Goal: Task Accomplishment & Management: Use online tool/utility

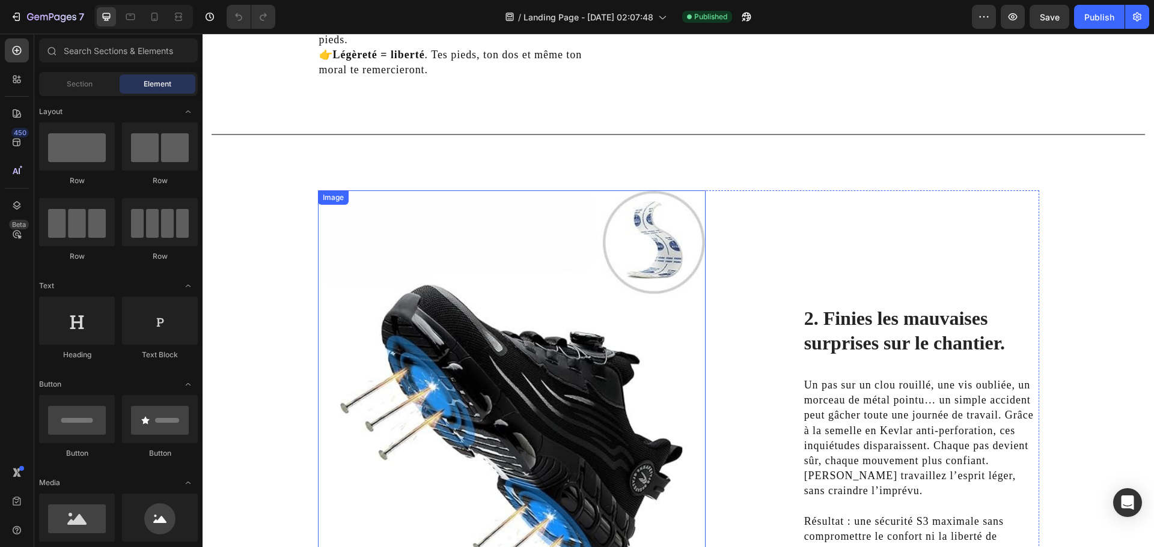
scroll to position [1343, 0]
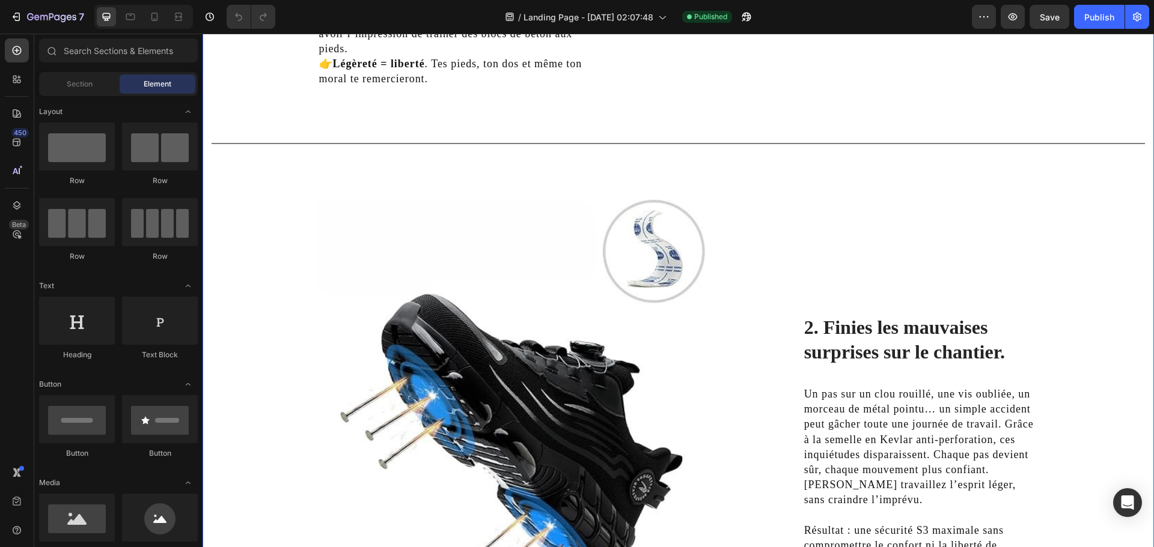
click at [406, 243] on div "1. La sécurité sans le poids. Heading Imagine finir ta journée de travail sans …" at bounding box center [677, 233] width 933 height 904
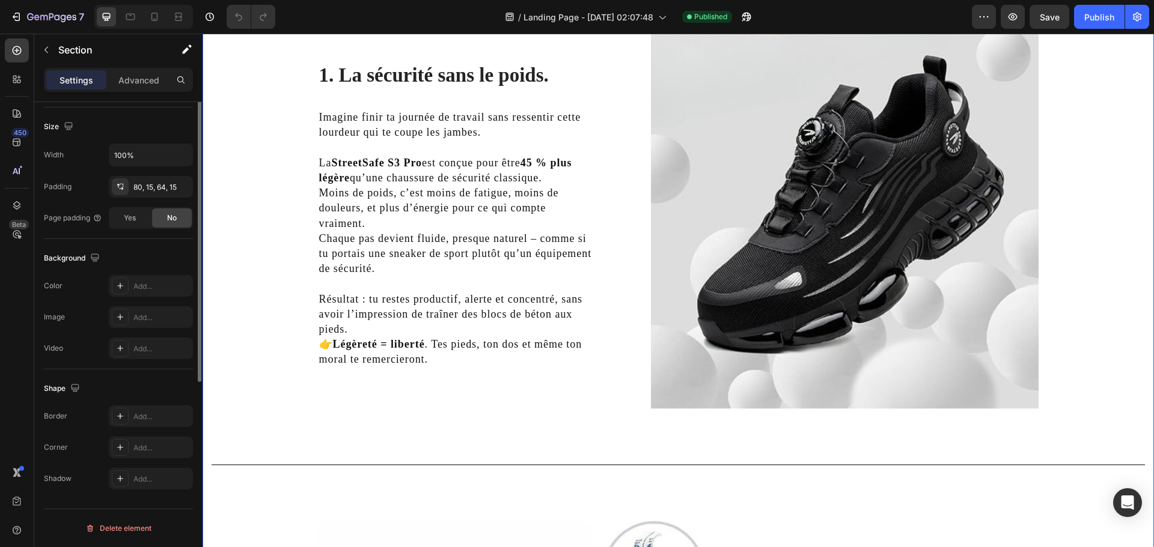
scroll to position [0, 0]
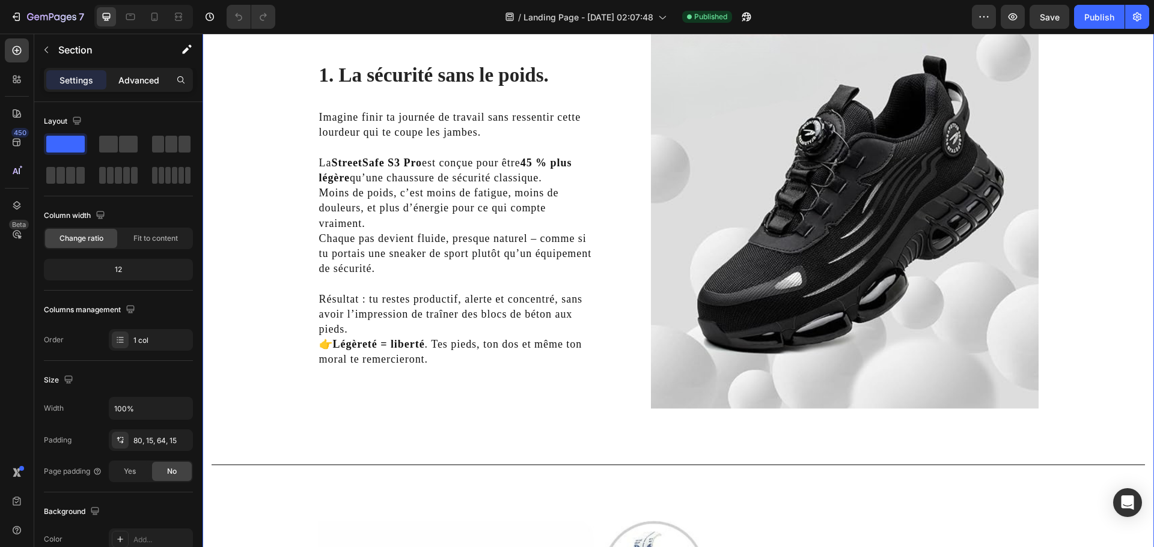
click at [131, 84] on p "Advanced" at bounding box center [138, 80] width 41 height 13
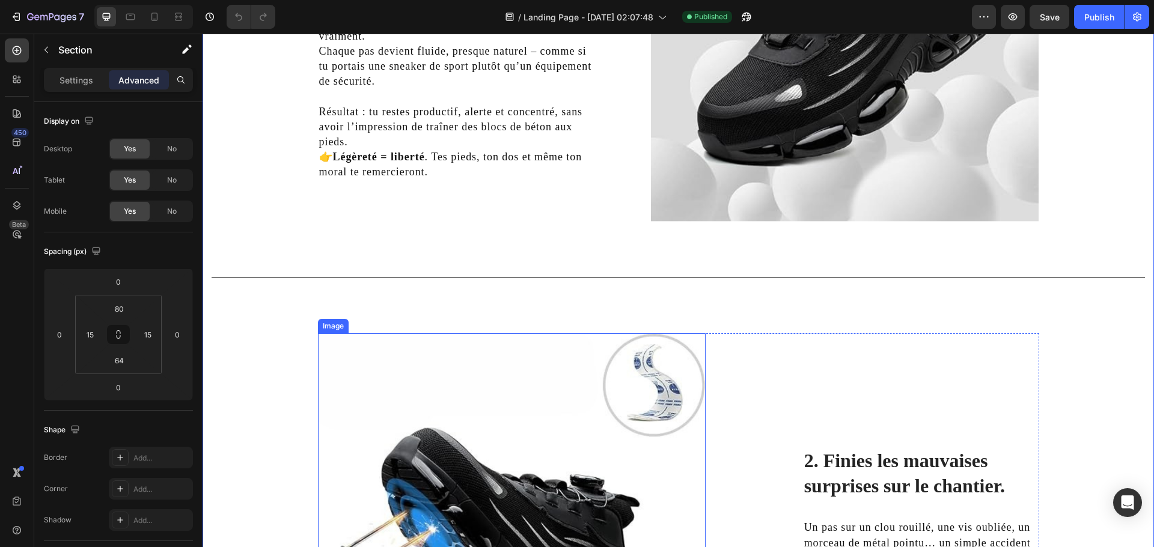
scroll to position [1283, 0]
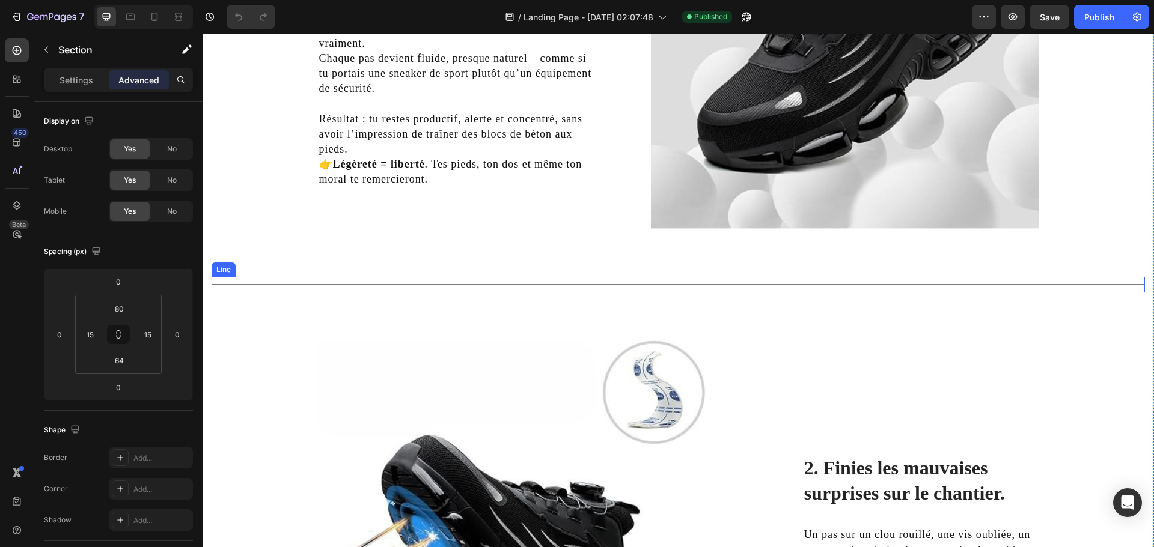
click at [431, 287] on div "Title Line" at bounding box center [677, 285] width 933 height 16
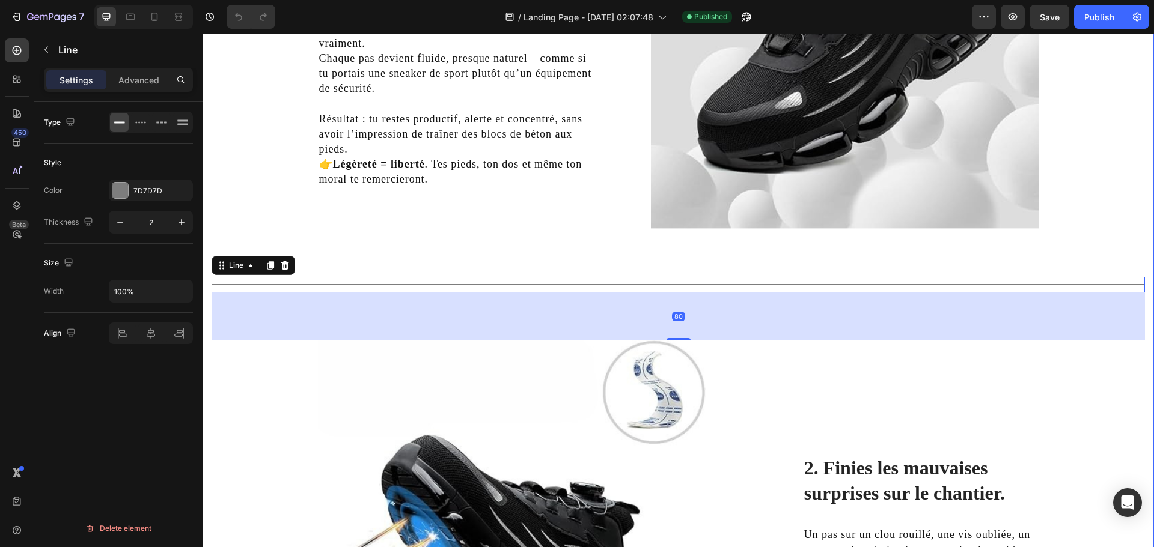
click at [295, 225] on div "1. La sécurité sans le poids. Heading Imagine finir ta journée de travail sans …" at bounding box center [677, 333] width 933 height 984
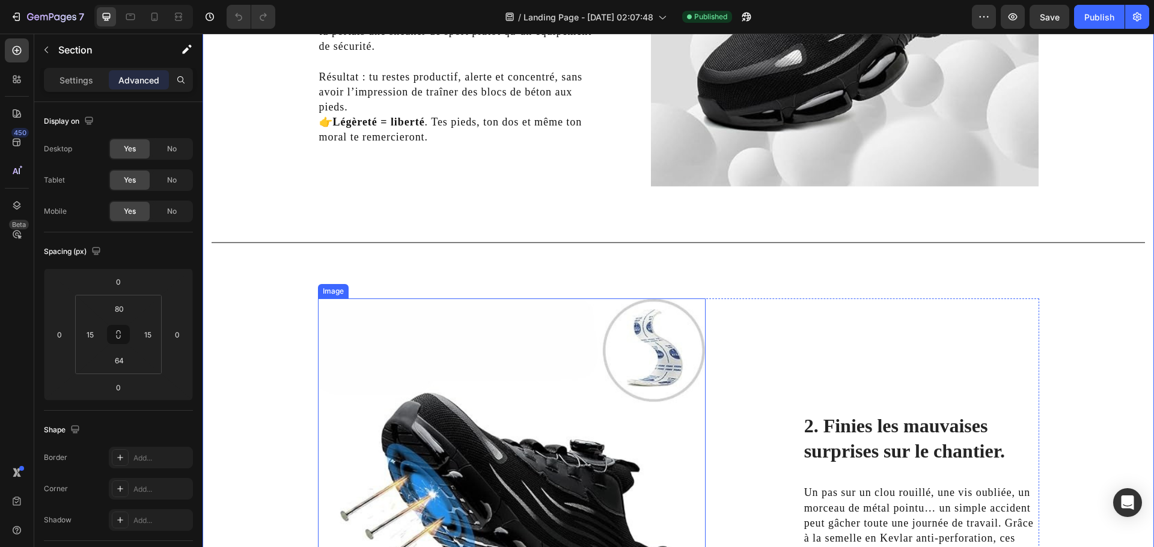
scroll to position [1343, 0]
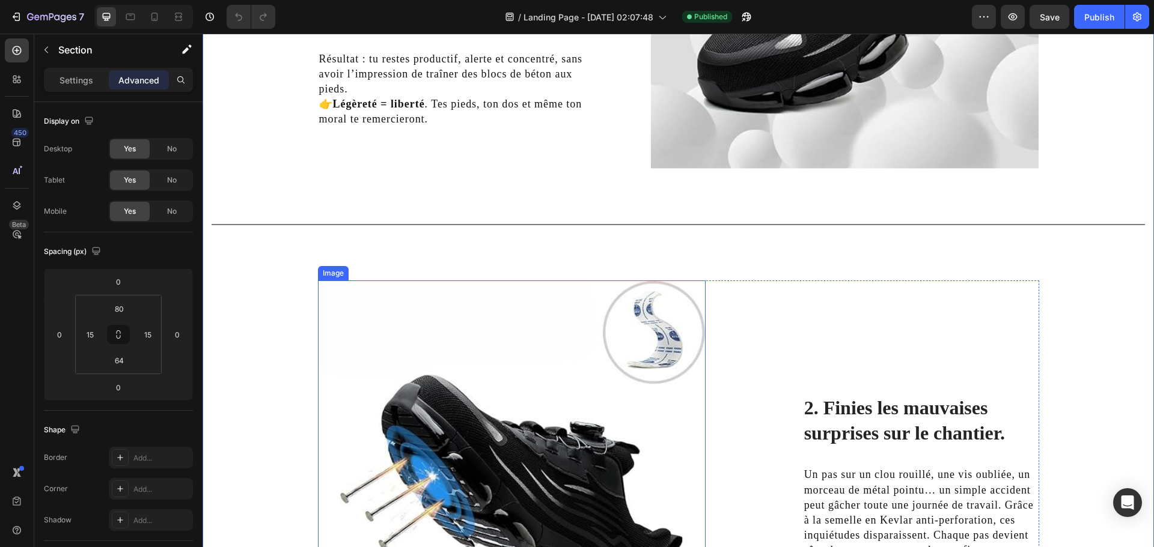
click at [532, 344] on img at bounding box center [512, 523] width 388 height 484
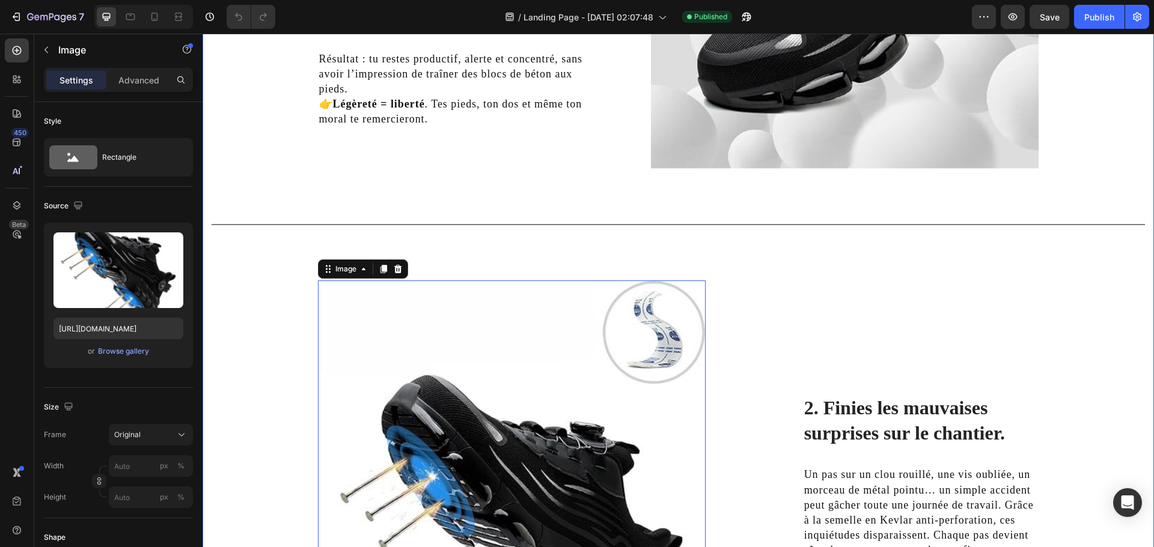
click at [499, 257] on div "1. La sécurité sans le poids. Heading Imagine finir ta journée de travail sans …" at bounding box center [677, 273] width 933 height 984
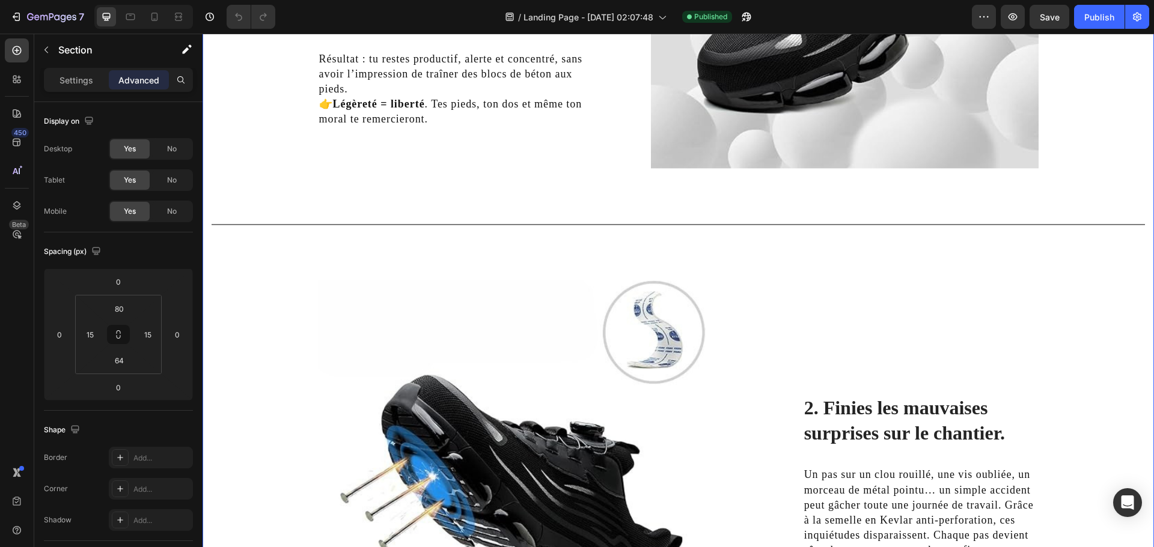
click at [499, 257] on div "1. La sécurité sans le poids. Heading Imagine finir ta journée de travail sans …" at bounding box center [677, 273] width 933 height 984
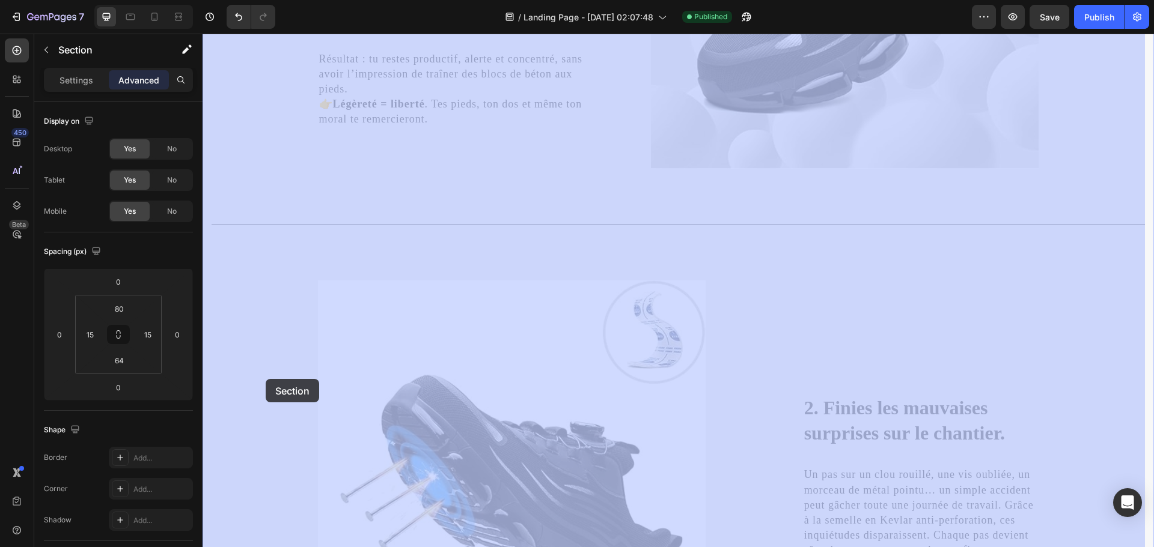
drag, startPoint x: 263, startPoint y: 320, endPoint x: 266, endPoint y: 379, distance: 59.0
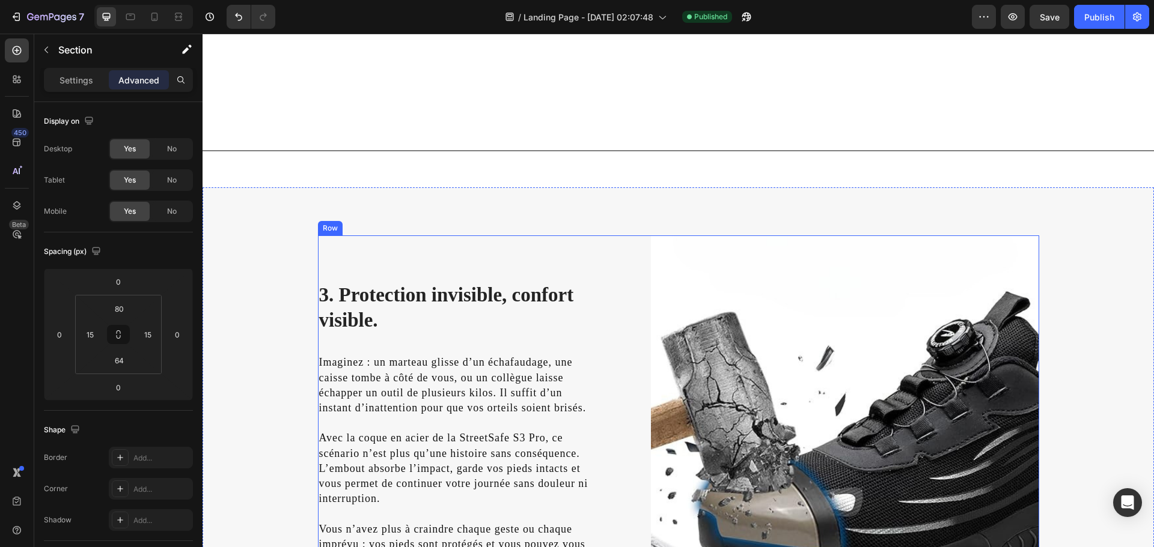
scroll to position [1983, 0]
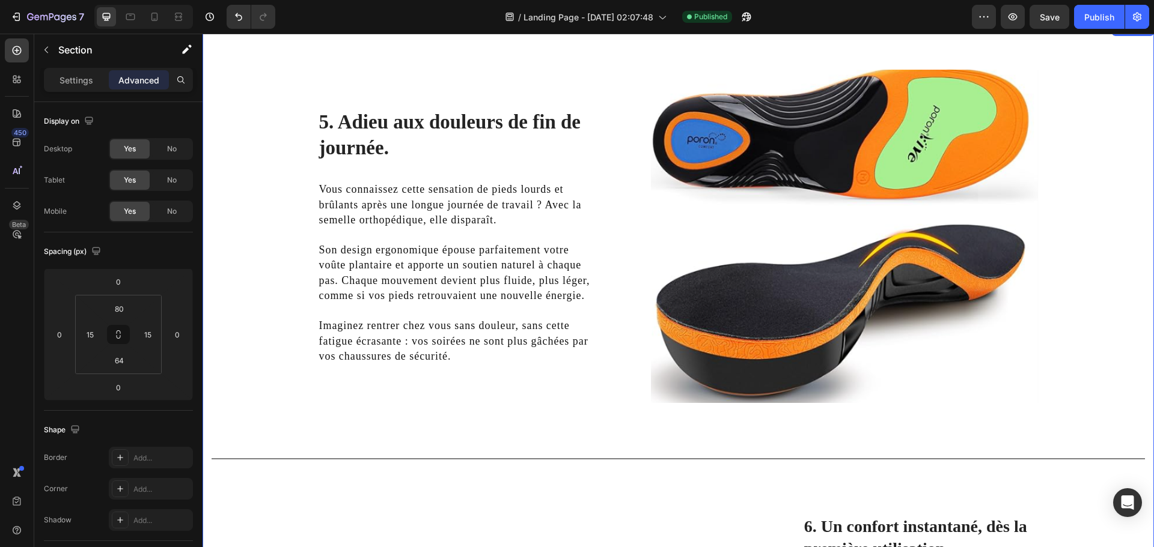
scroll to position [2944, 0]
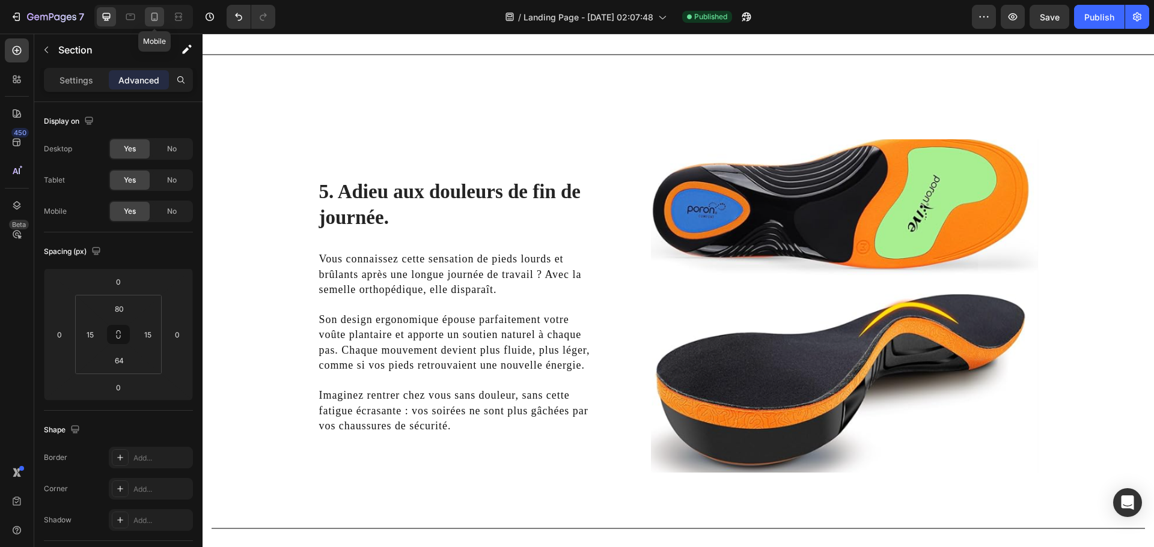
click at [148, 17] on icon at bounding box center [154, 17] width 12 height 12
type input "70"
type input "56"
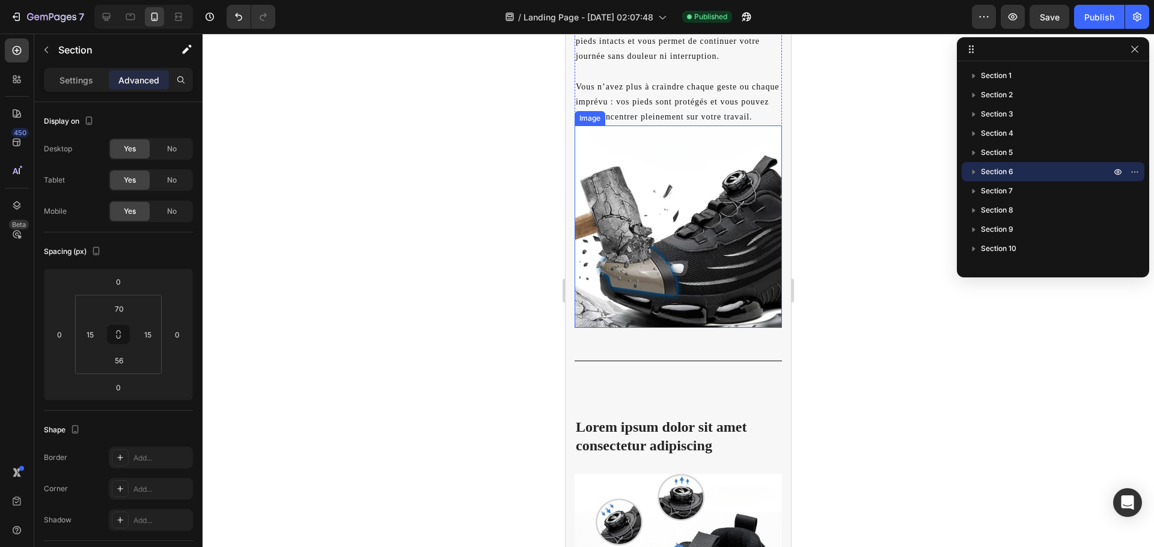
scroll to position [2543, 0]
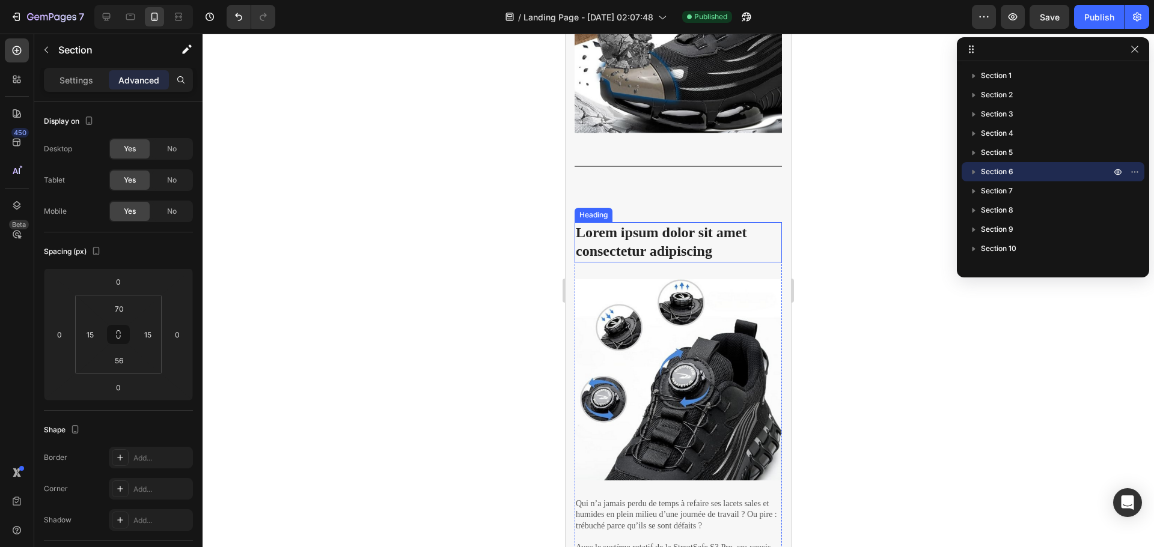
click at [650, 256] on h2 "Lorem ipsum dolor sit amet consectetur adipiscing" at bounding box center [677, 242] width 207 height 40
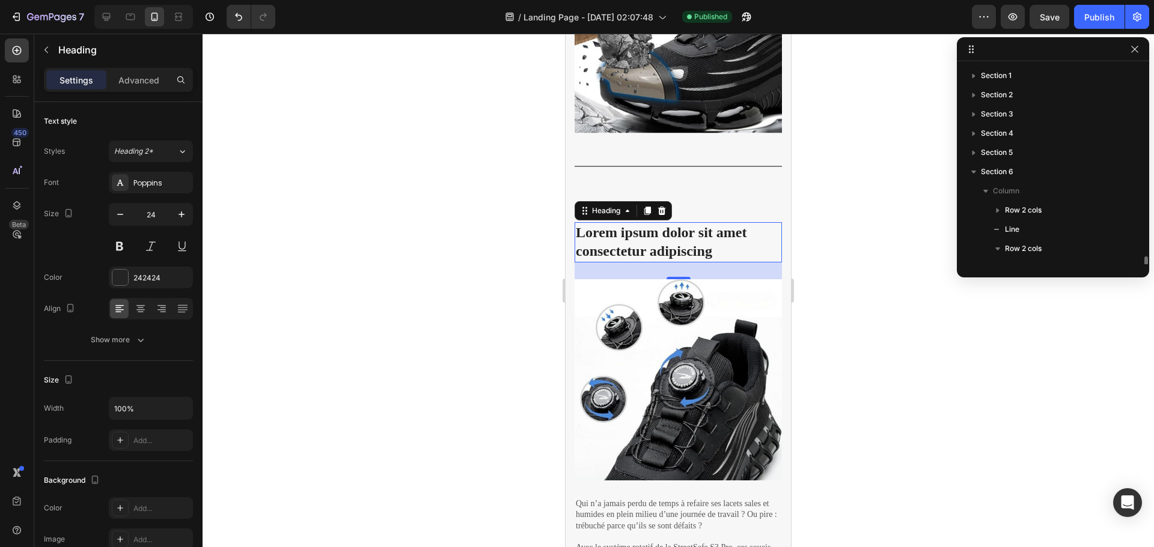
scroll to position [132, 0]
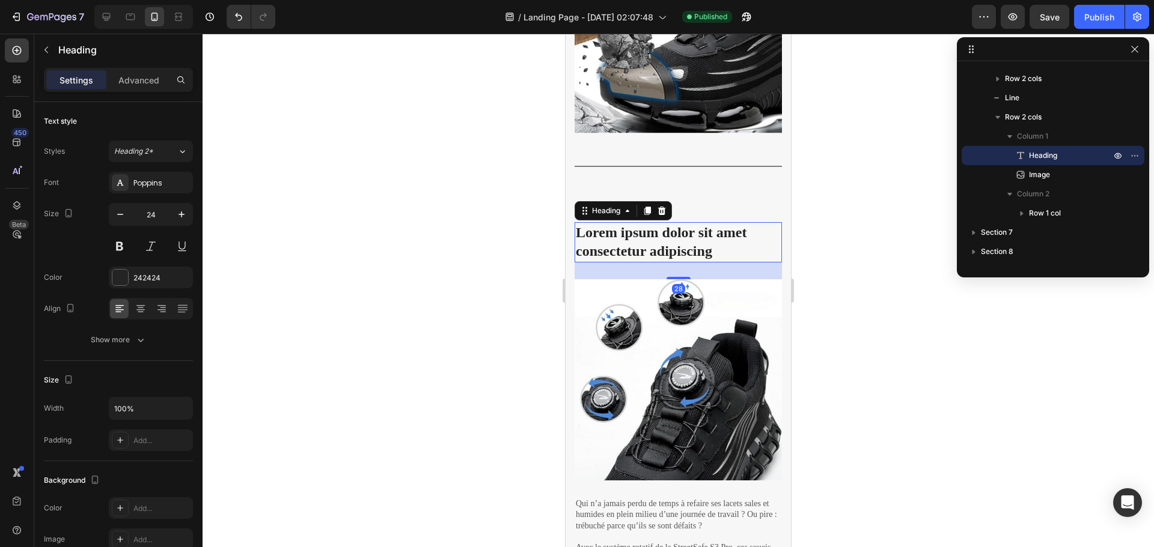
click at [636, 242] on h2 "Lorem ipsum dolor sit amet consectetur adipiscing" at bounding box center [677, 242] width 207 height 40
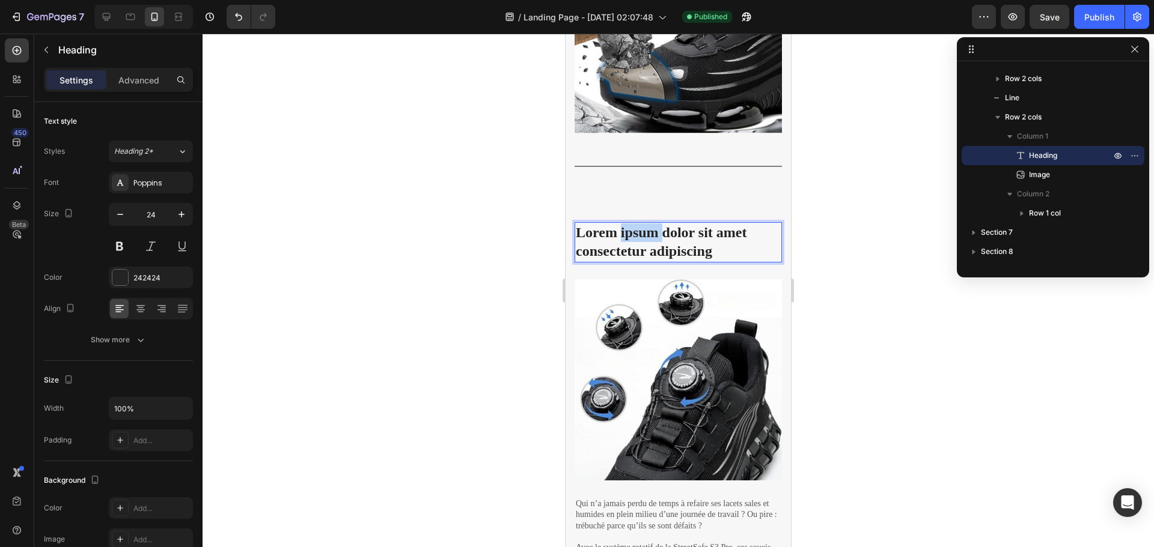
click at [635, 241] on p "Lorem ipsum dolor sit amet consectetur adipiscing" at bounding box center [678, 242] width 205 height 37
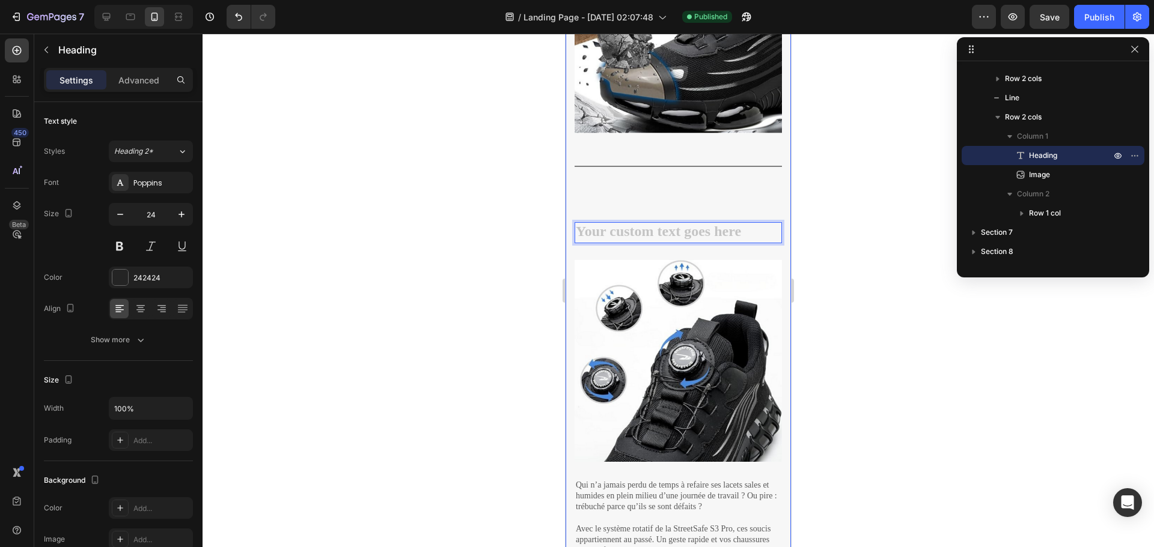
click at [705, 198] on div "3. Protection invisible, confort visible. Heading Imaginez : un marteau glisse …" at bounding box center [677, 138] width 207 height 1002
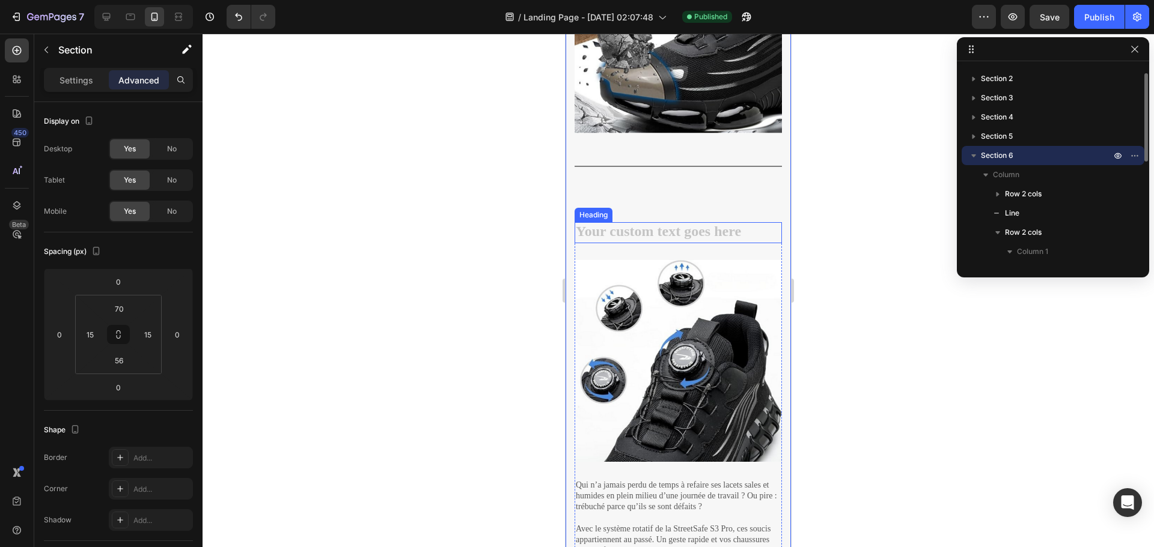
click at [654, 239] on h2 "Rich Text Editor. Editing area: main" at bounding box center [677, 232] width 207 height 21
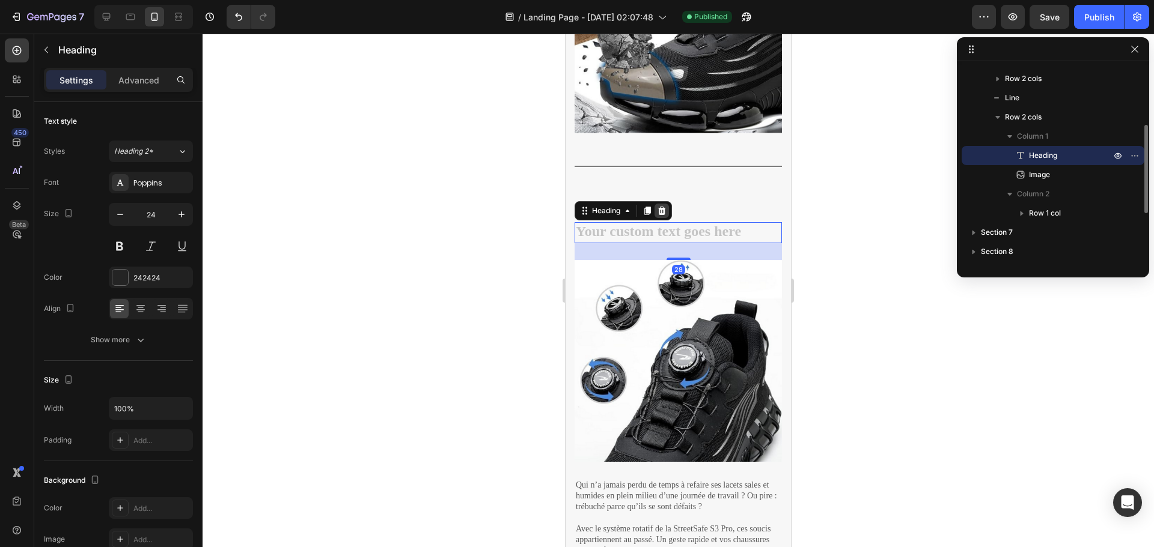
click at [668, 218] on div at bounding box center [661, 211] width 14 height 14
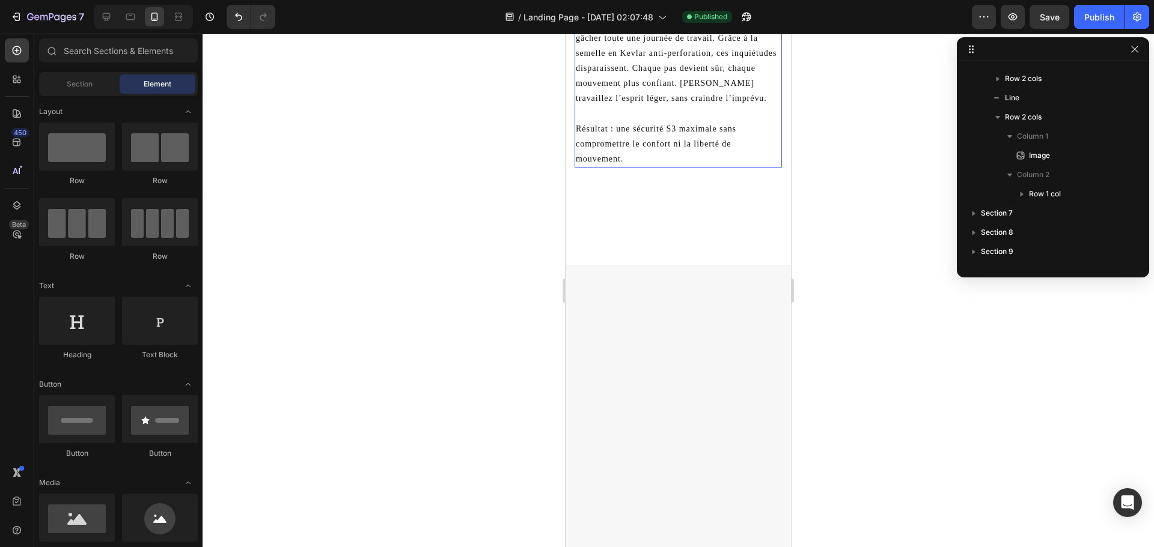
scroll to position [1461, 0]
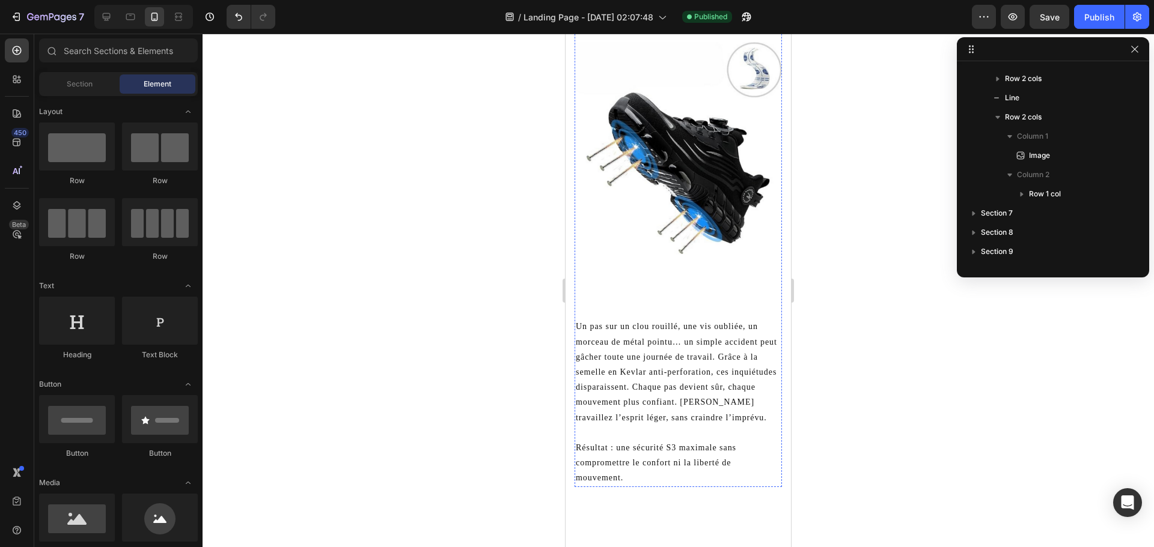
click at [650, 25] on h2 "Lorem ipsum dolor sit amet consectetur adipiscing" at bounding box center [677, 6] width 207 height 40
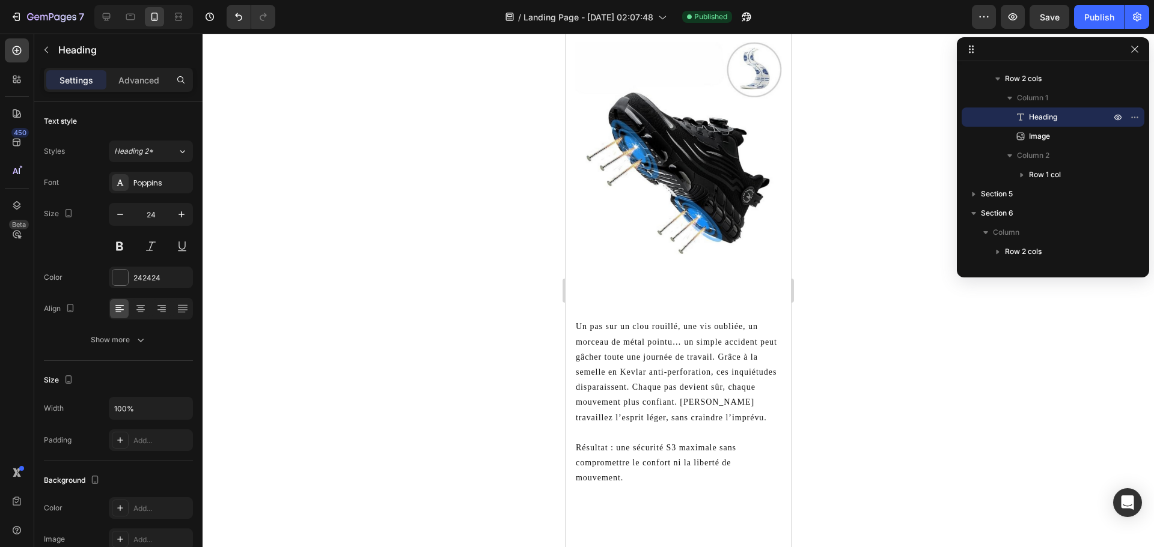
click at [650, 24] on p "Lorem ipsum dolor sit amet consectetur adipiscing" at bounding box center [678, 5] width 205 height 37
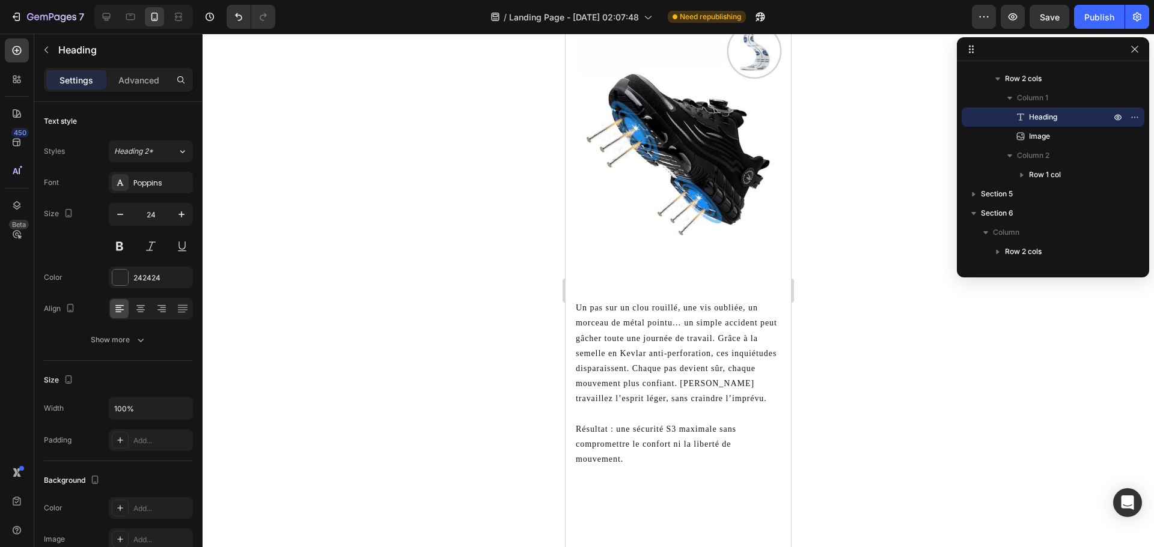
drag, startPoint x: 41, startPoint y: 198, endPoint x: 550, endPoint y: 201, distance: 508.9
click at [550, 201] on div at bounding box center [677, 291] width 951 height 514
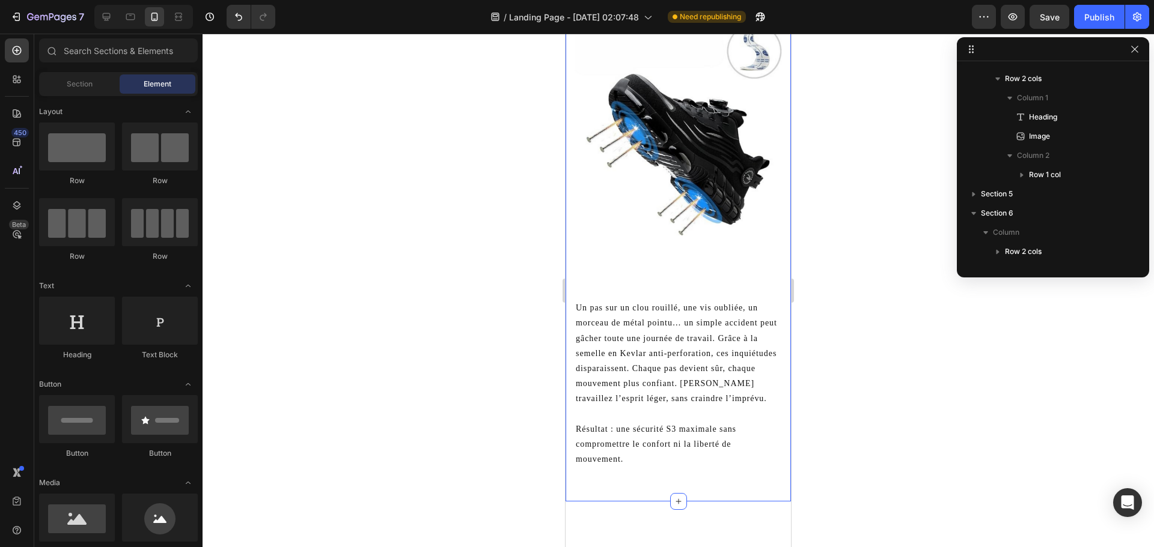
click at [607, 202] on div "1. La sécurité sans le poids. Heading Imagine finir ta journée de travail sans …" at bounding box center [677, 32] width 207 height 874
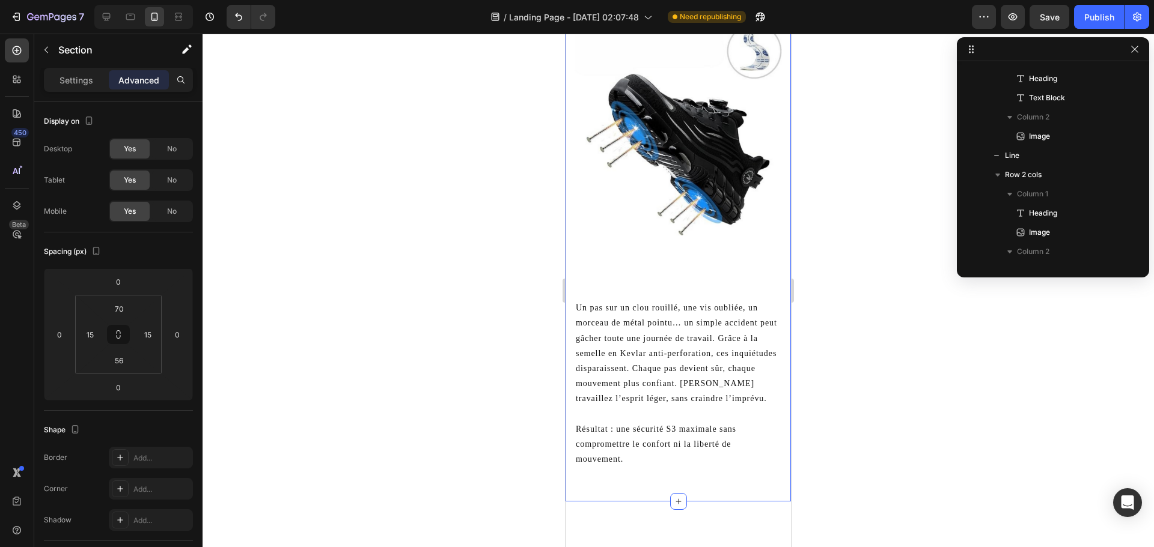
scroll to position [0, 0]
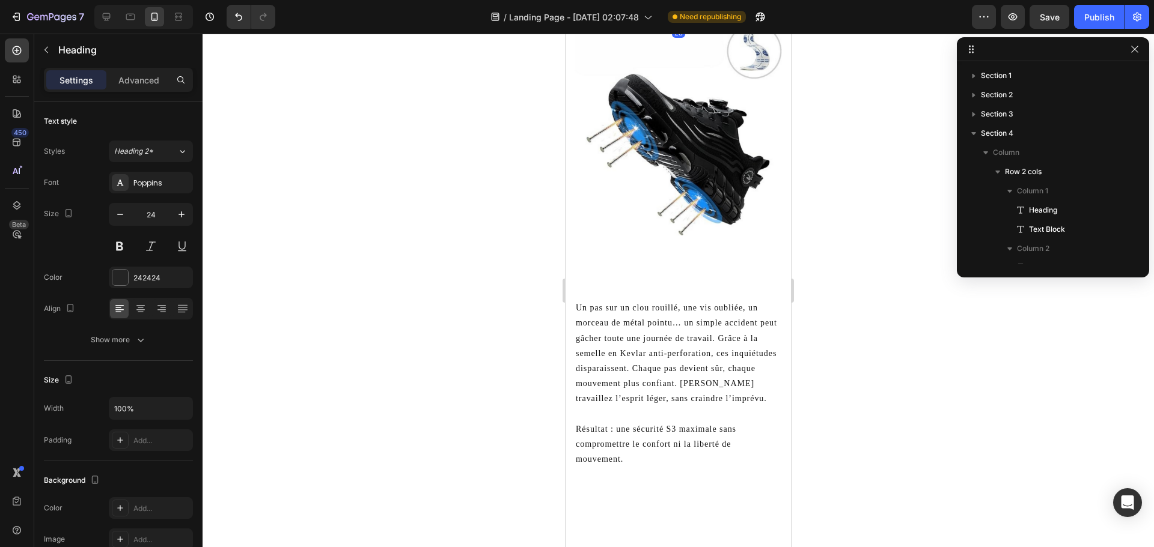
scroll to position [189, 0]
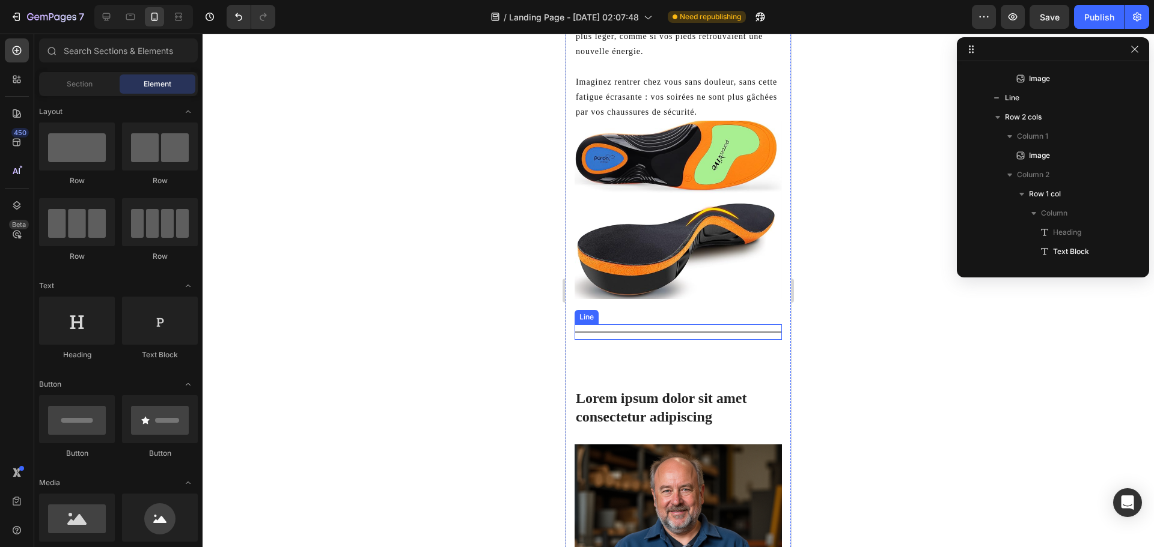
scroll to position [3485, 0]
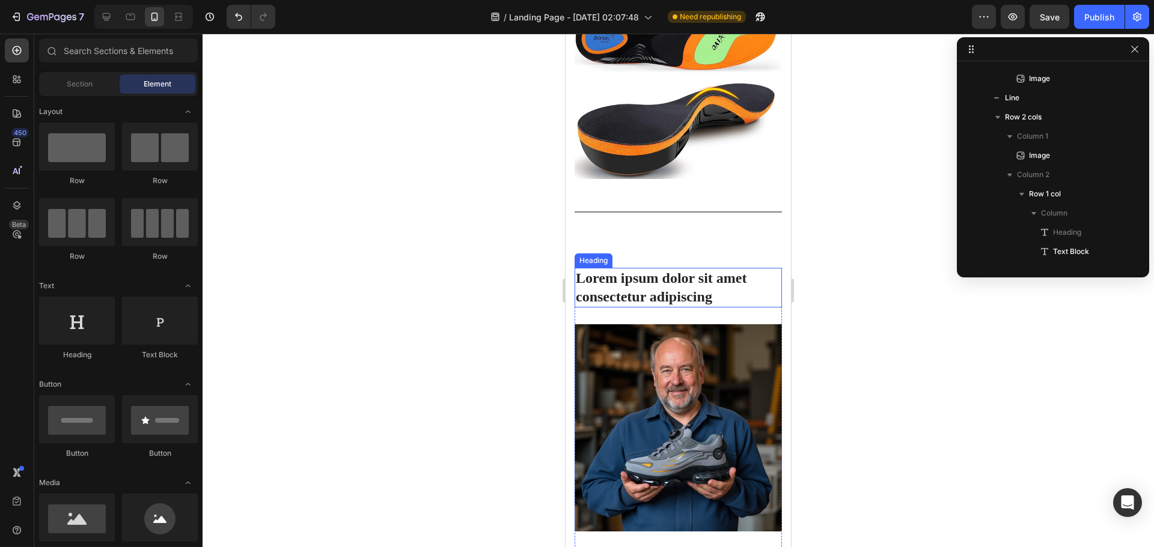
click at [659, 273] on h2 "Lorem ipsum dolor sit amet consectetur adipiscing" at bounding box center [677, 288] width 207 height 40
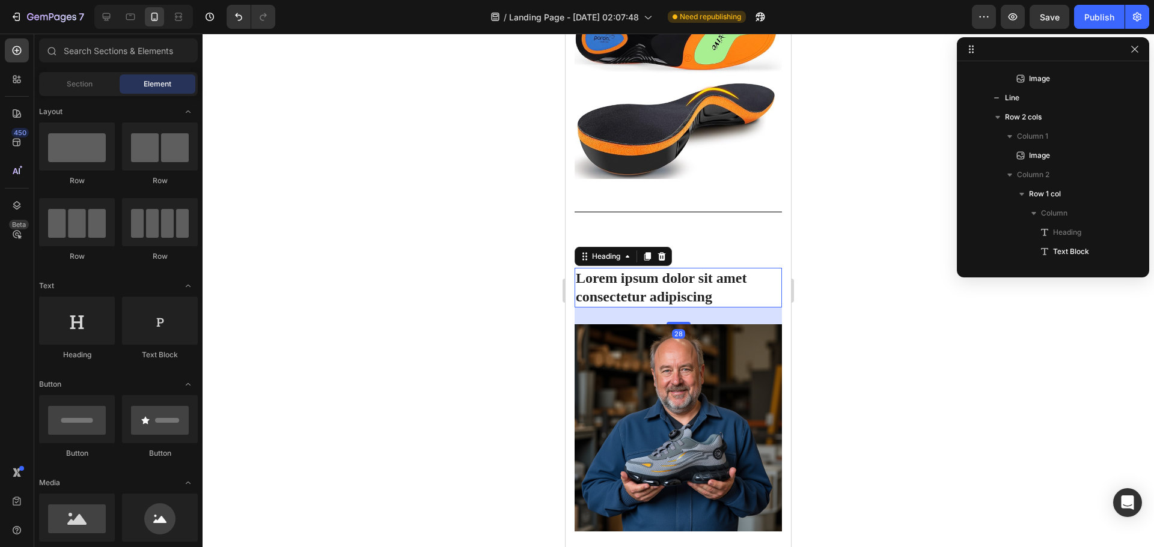
scroll to position [631, 0]
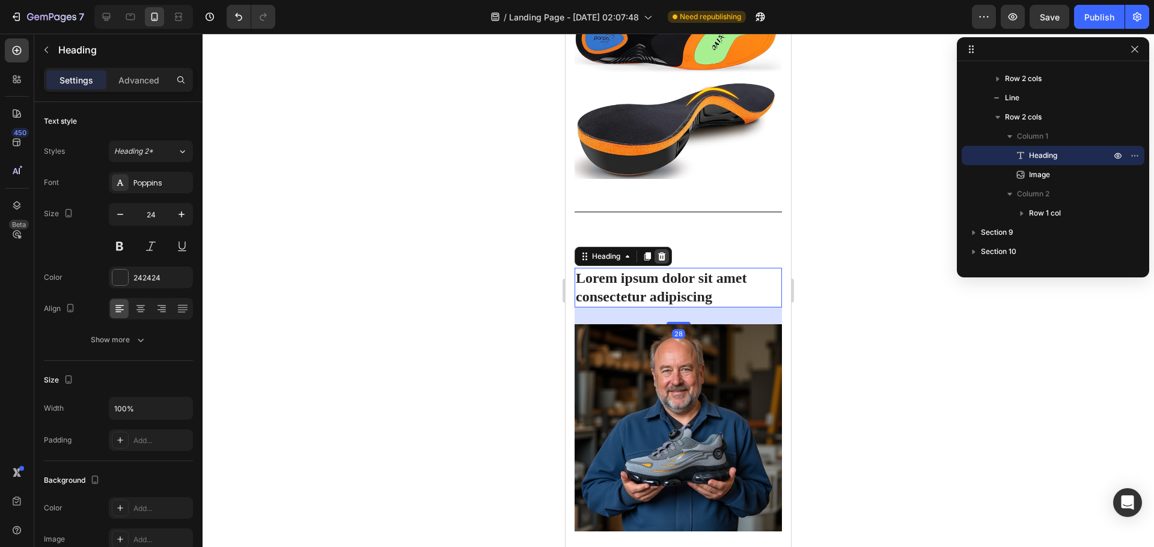
click at [666, 252] on icon at bounding box center [662, 257] width 10 height 10
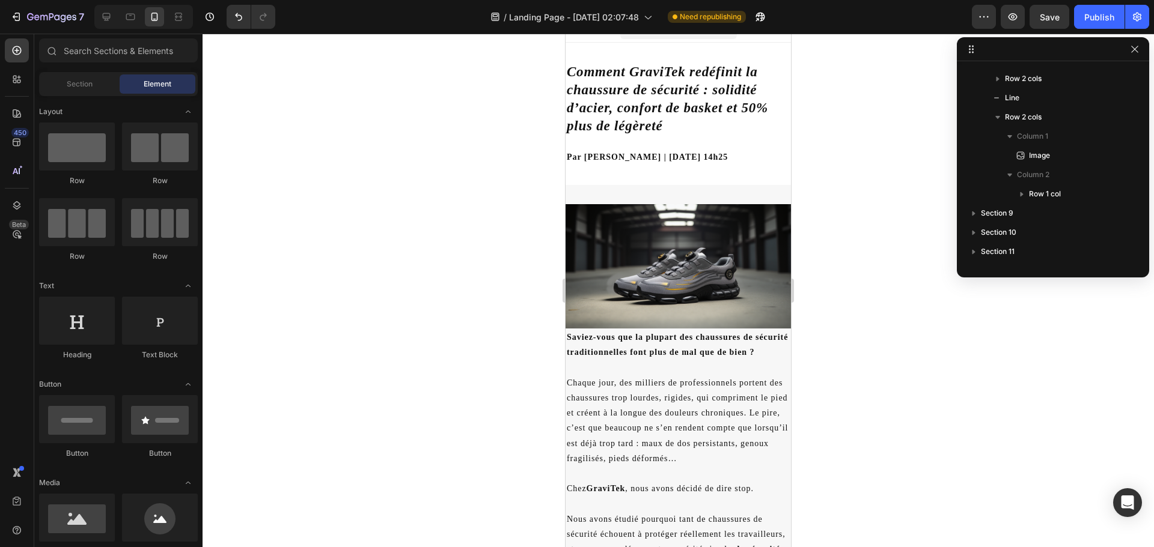
scroll to position [0, 0]
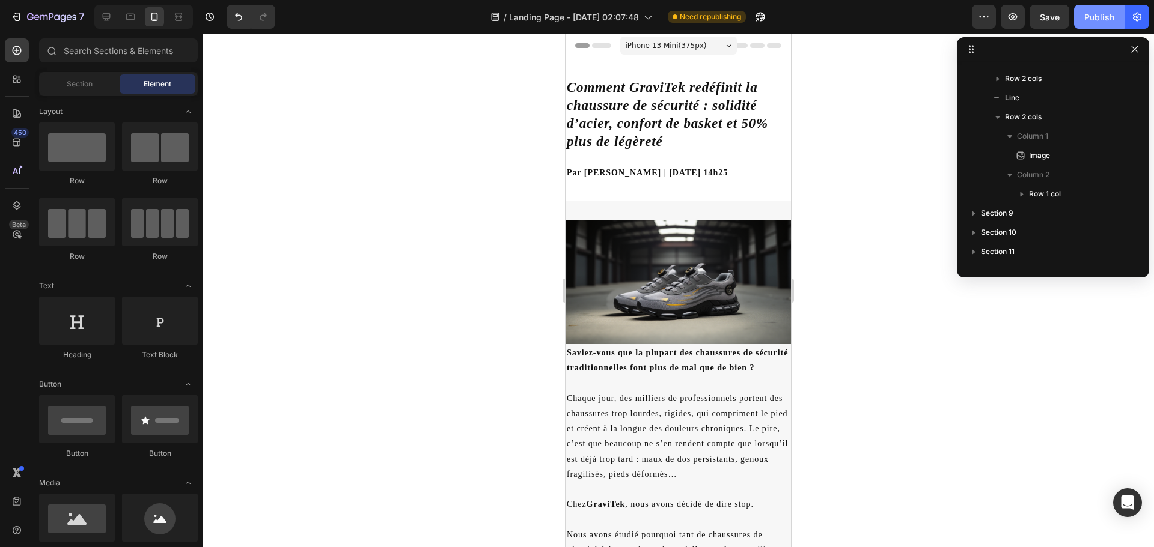
click at [1088, 22] on div "Publish" at bounding box center [1099, 17] width 30 height 13
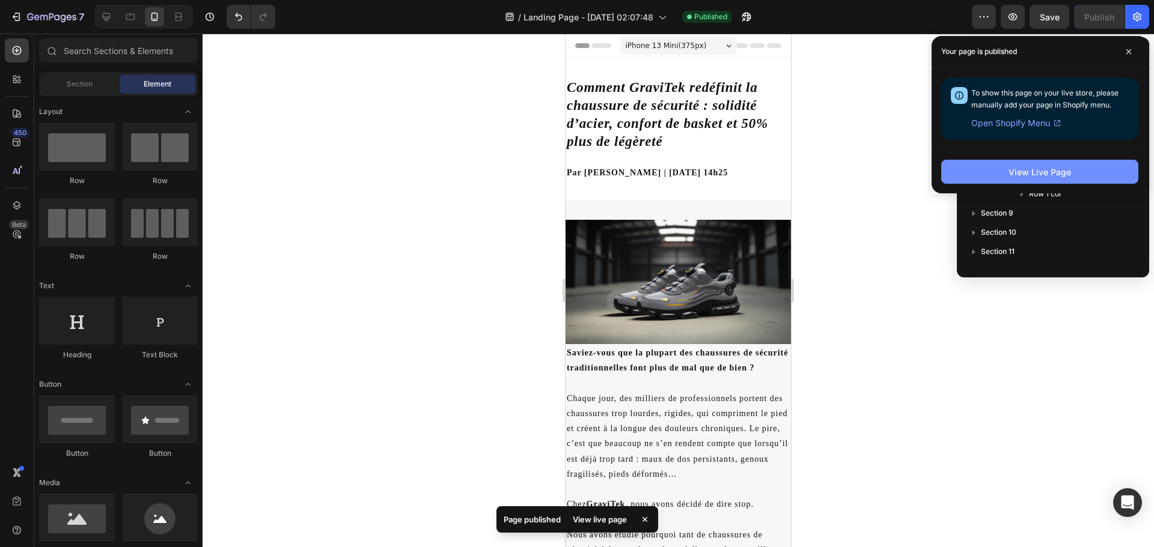
click at [1022, 177] on div "View Live Page" at bounding box center [1039, 172] width 62 height 13
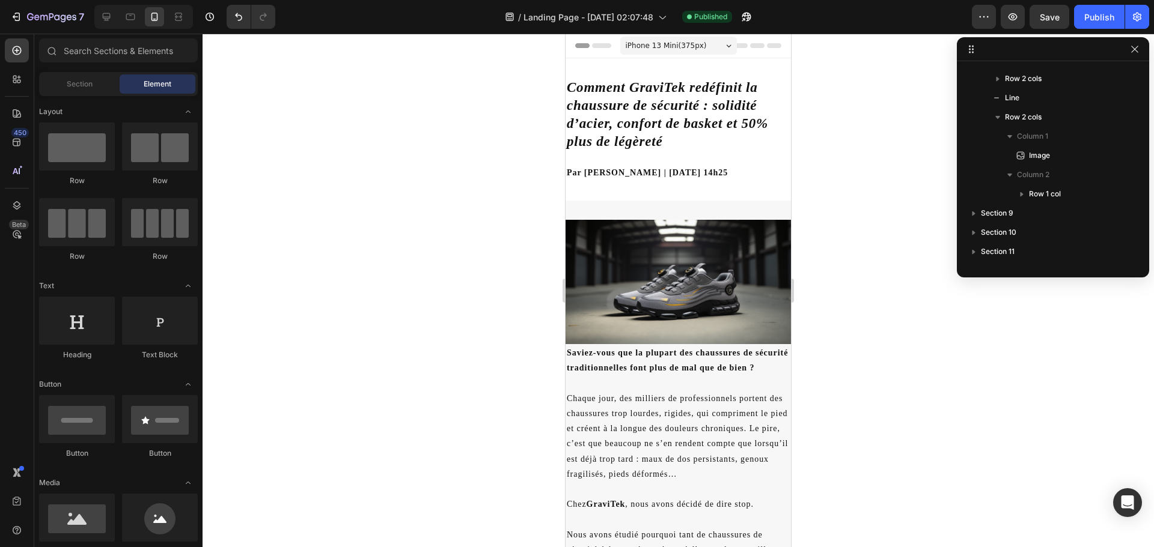
click at [929, 144] on div at bounding box center [677, 291] width 951 height 514
click at [1136, 47] on icon "button" at bounding box center [1135, 49] width 10 height 10
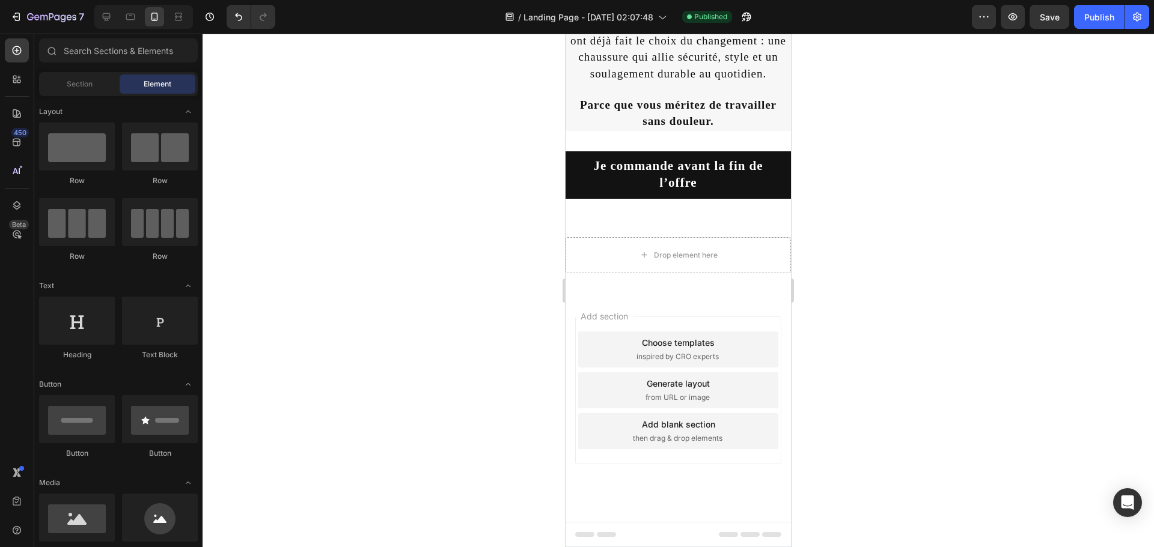
scroll to position [5377, 0]
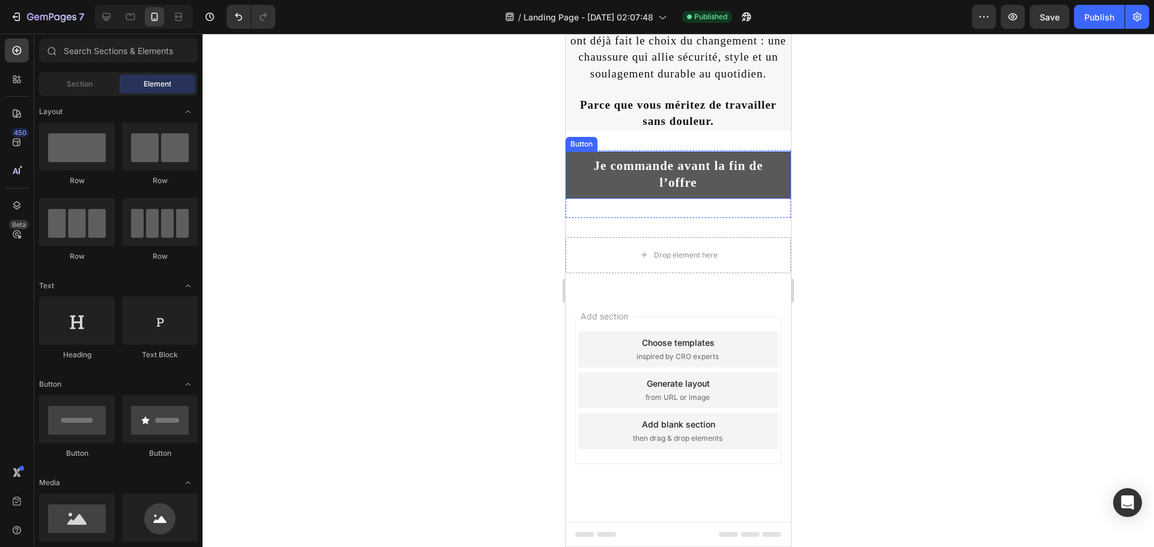
click at [571, 198] on link "Je commande avant la fin de l’offre" at bounding box center [677, 174] width 225 height 47
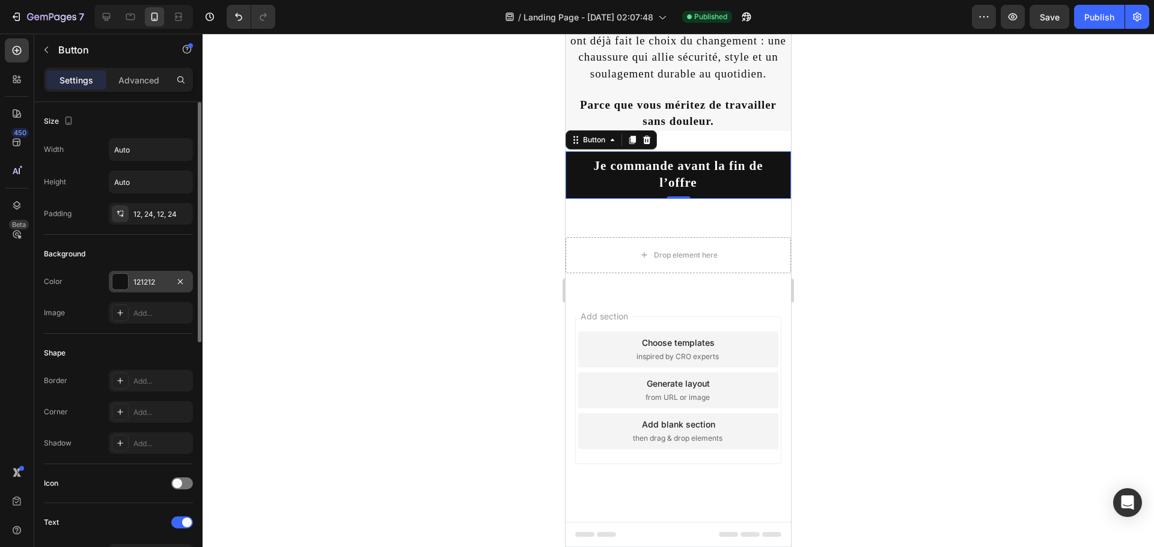
click at [145, 278] on div "121212" at bounding box center [150, 282] width 35 height 11
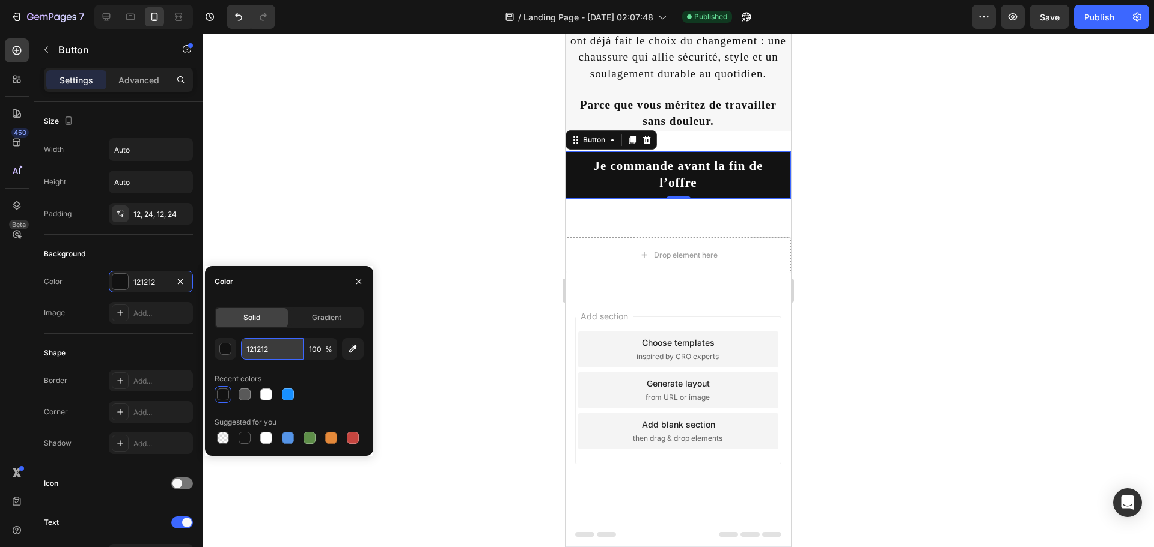
click at [264, 351] on input "121212" at bounding box center [272, 349] width 62 height 22
paste input "FF9900"
type input "FF9900"
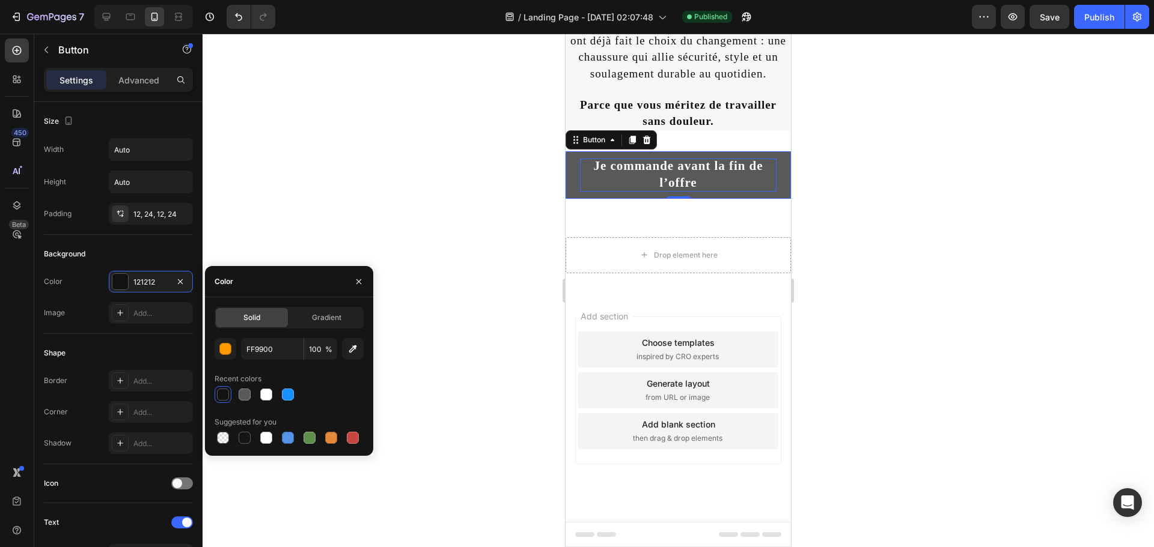
click at [643, 189] on strong "Je commande avant la fin de l’offre" at bounding box center [678, 174] width 169 height 31
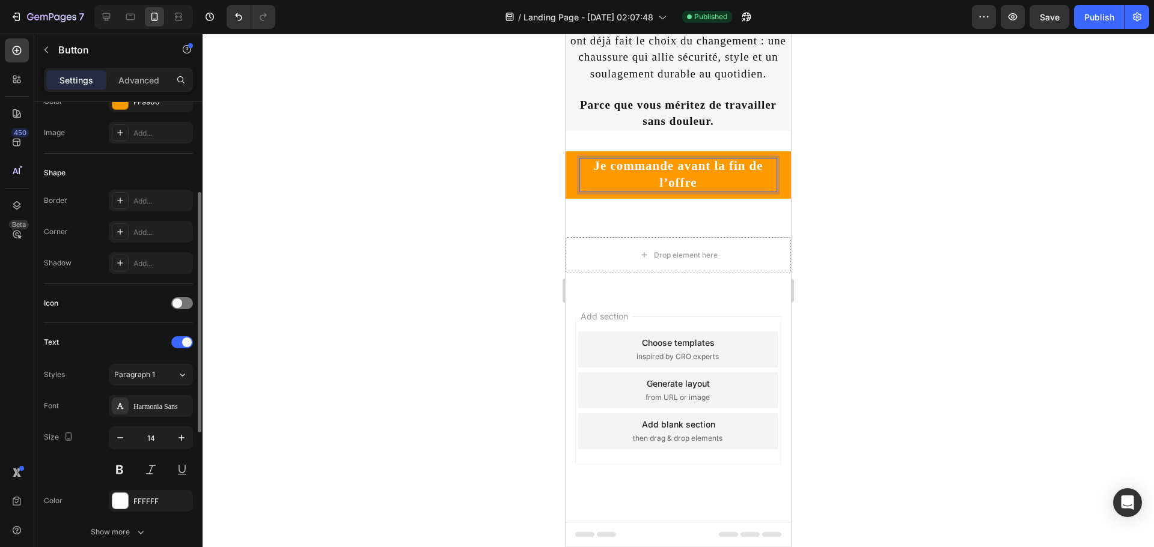
scroll to position [240, 0]
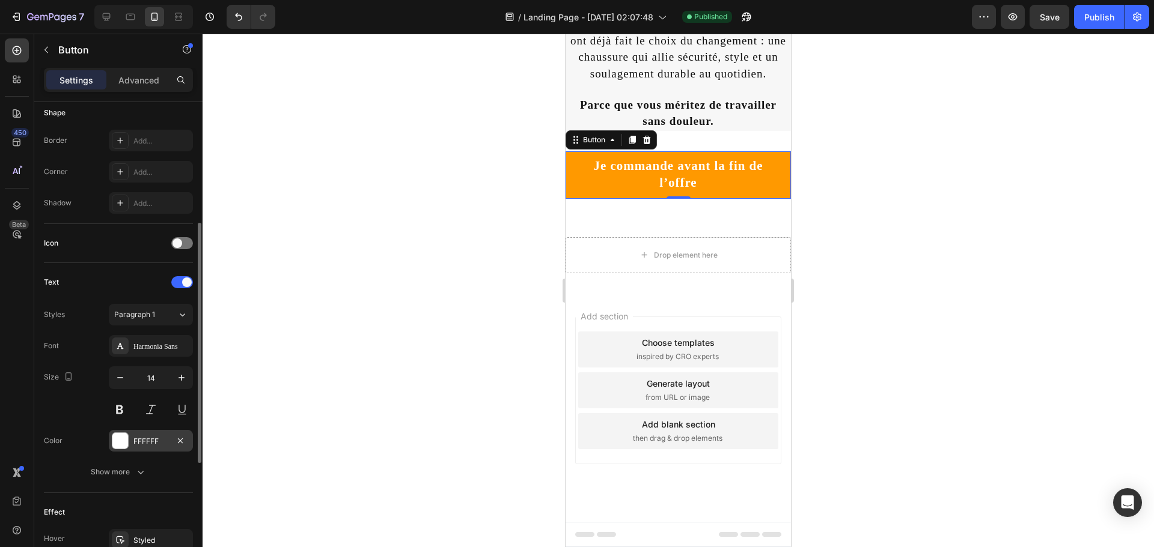
click at [126, 439] on div at bounding box center [120, 441] width 16 height 16
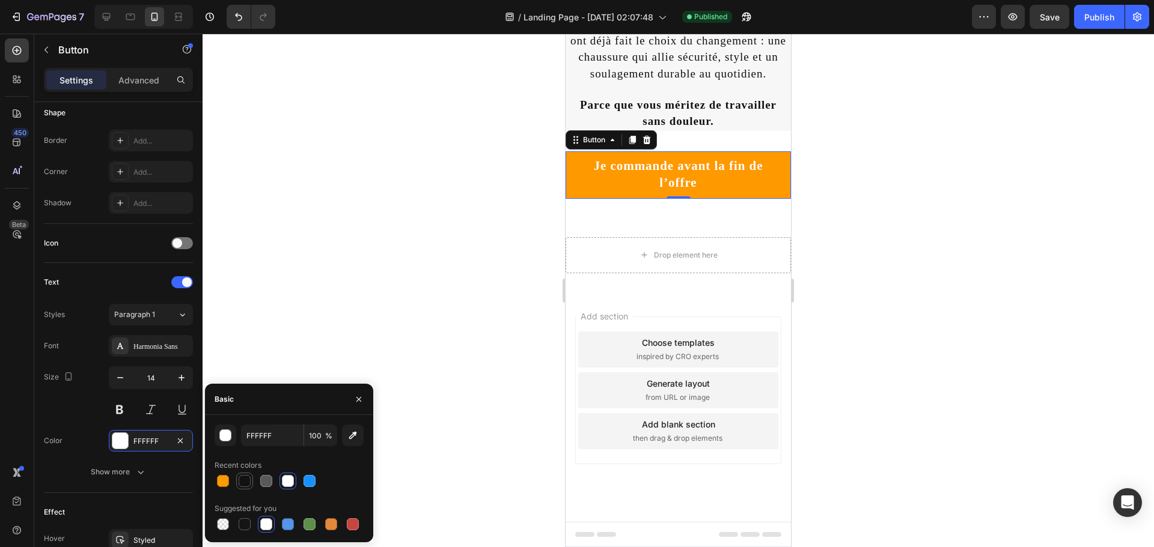
click at [244, 482] on div at bounding box center [245, 481] width 12 height 12
type input "121212"
click at [449, 309] on div at bounding box center [677, 291] width 951 height 514
